Goal: Check status: Check status

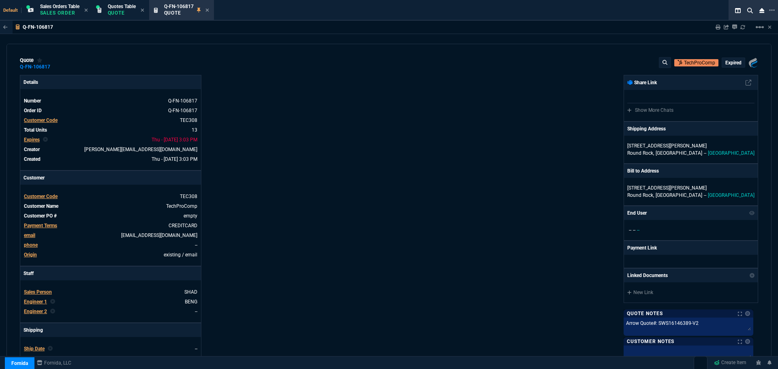
select select "4: SHAD"
click at [209, 9] on icon at bounding box center [206, 10] width 3 height 3
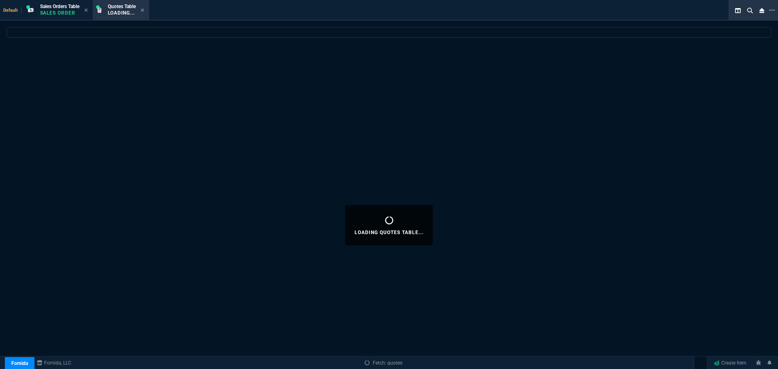
select select
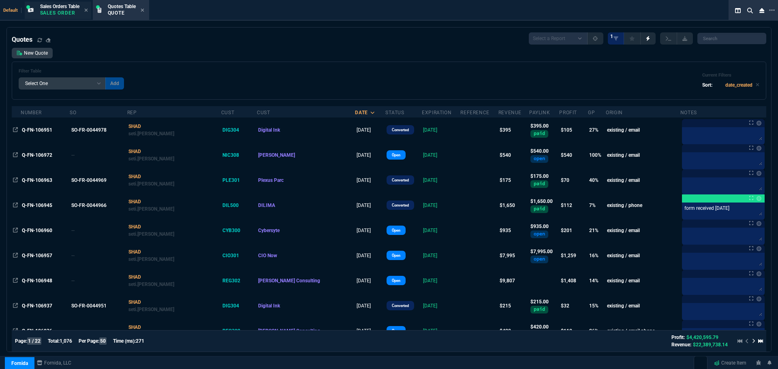
click at [69, 11] on p "Sales Order" at bounding box center [59, 13] width 39 height 6
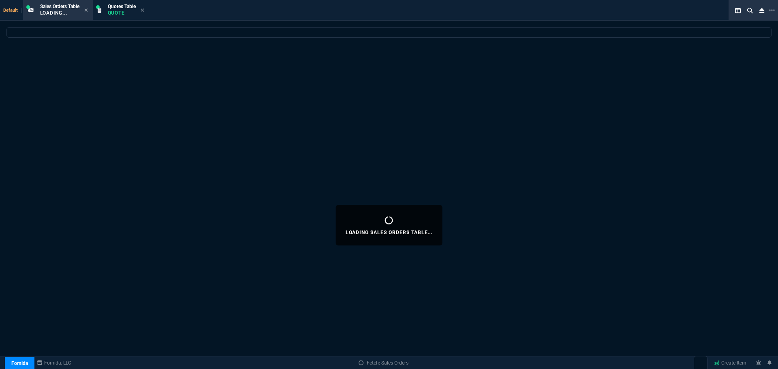
select select
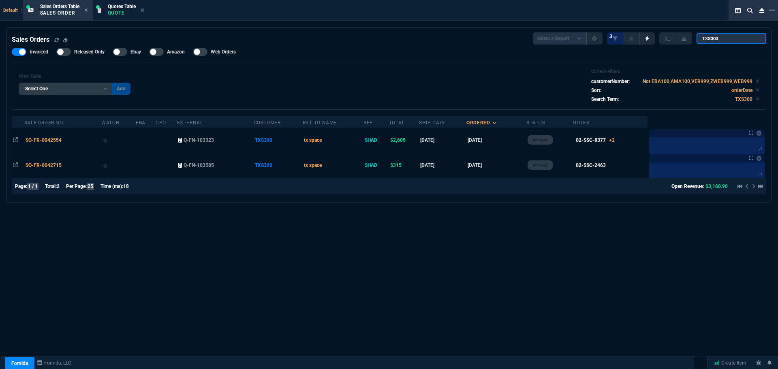
click at [753, 39] on input "TXS300" at bounding box center [731, 38] width 70 height 11
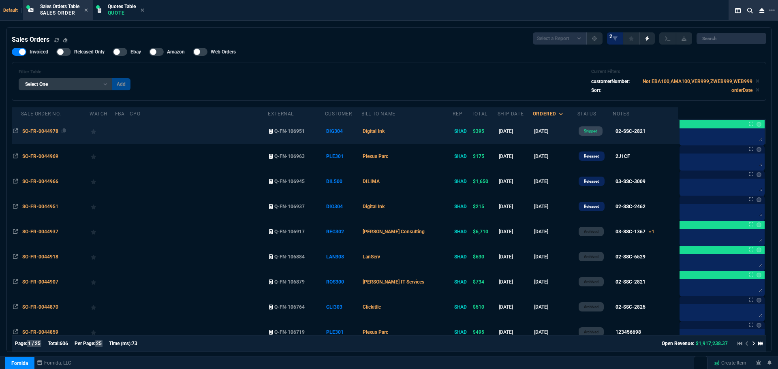
click at [45, 130] on span "SO-FR-0044978" at bounding box center [40, 131] width 36 height 6
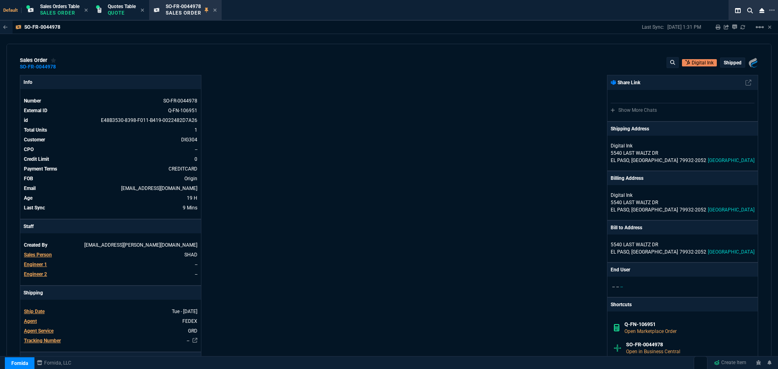
click at [383, 195] on div "Info Number SO-FR-0044978 External ID Q-FN-106951 id E48B3530-8398-F011-B419-00…" at bounding box center [204, 295] width 369 height 440
click at [61, 66] on icon at bounding box center [61, 66] width 4 height 5
